Goal: Information Seeking & Learning: Learn about a topic

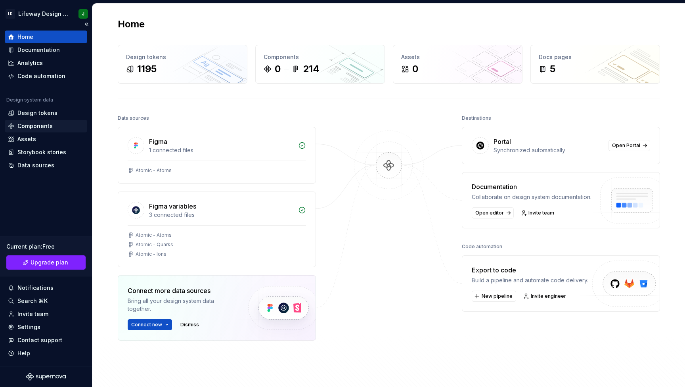
click at [48, 125] on div "Components" at bounding box center [34, 126] width 35 height 8
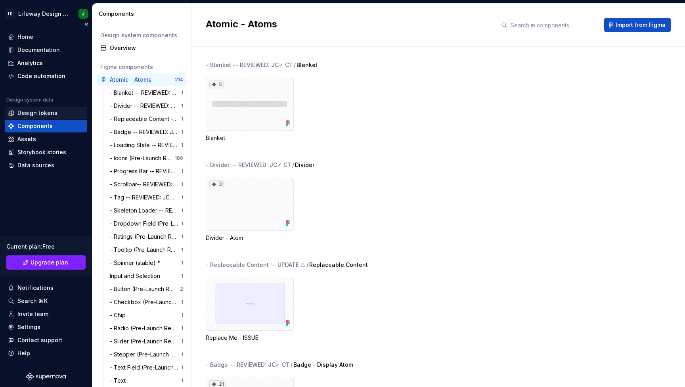
click at [46, 113] on div "Design tokens" at bounding box center [37, 113] width 40 height 8
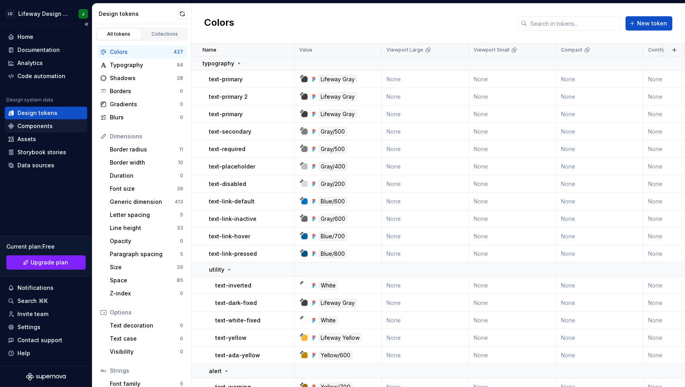
click at [52, 125] on div "Components" at bounding box center [46, 126] width 76 height 8
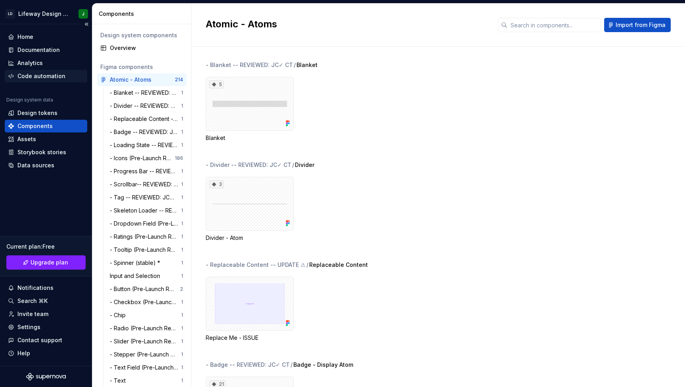
click at [54, 79] on div "Code automation" at bounding box center [41, 76] width 48 height 8
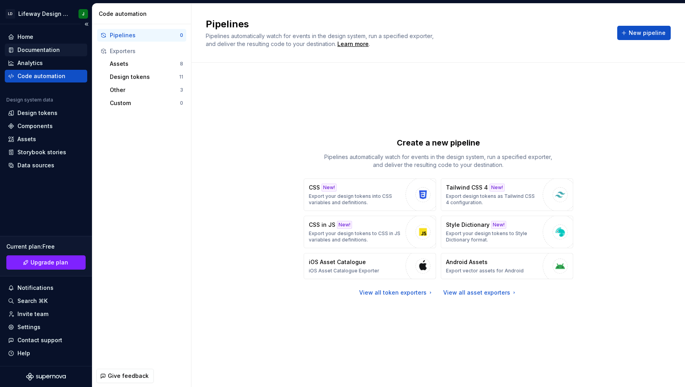
click at [40, 47] on div "Documentation" at bounding box center [38, 50] width 42 height 8
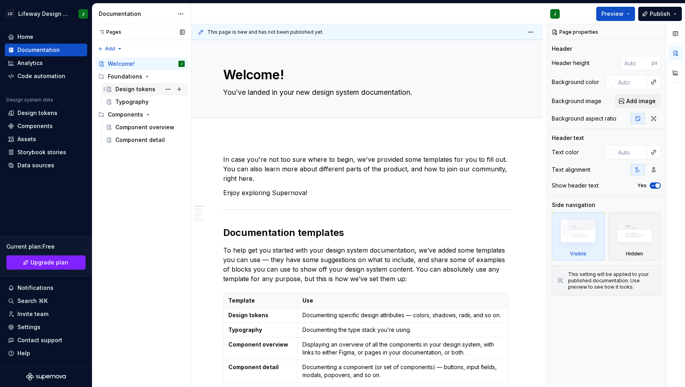
click at [125, 94] on div "Design tokens" at bounding box center [149, 89] width 69 height 11
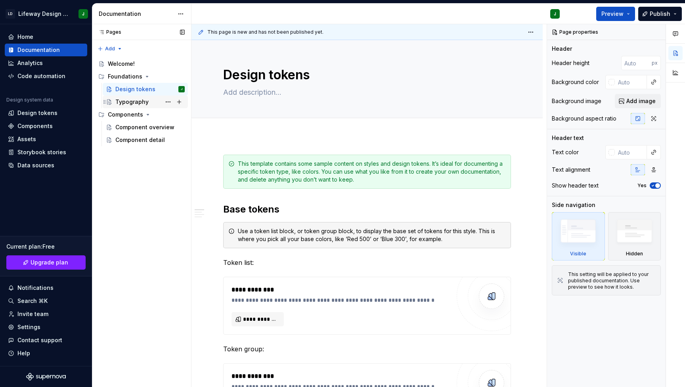
click at [130, 104] on div "Typography" at bounding box center [131, 102] width 33 height 8
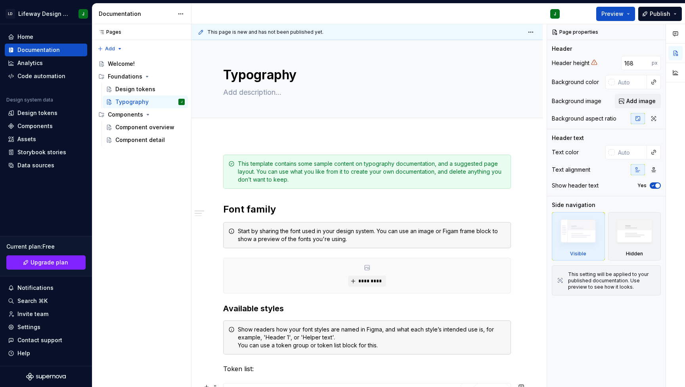
type textarea "*"
